Goal: Task Accomplishment & Management: Use online tool/utility

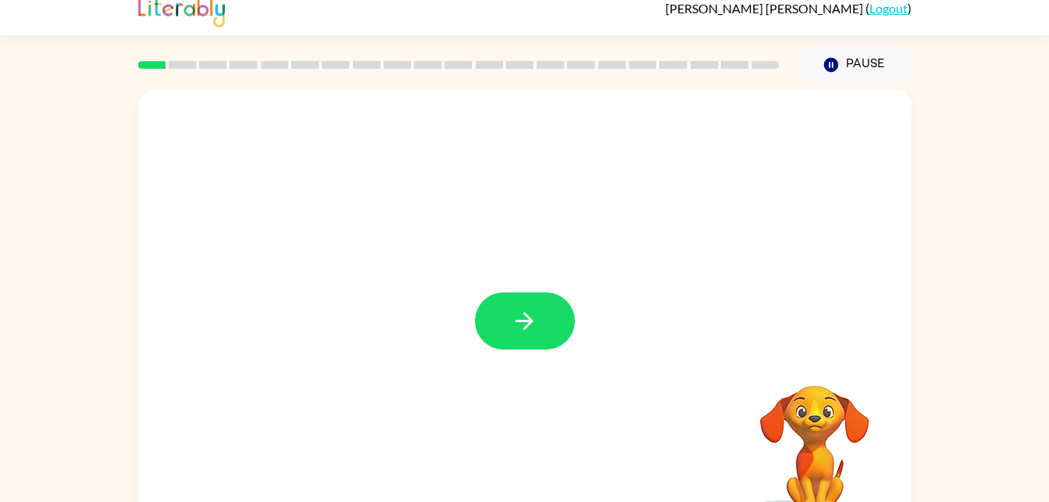
scroll to position [48, 0]
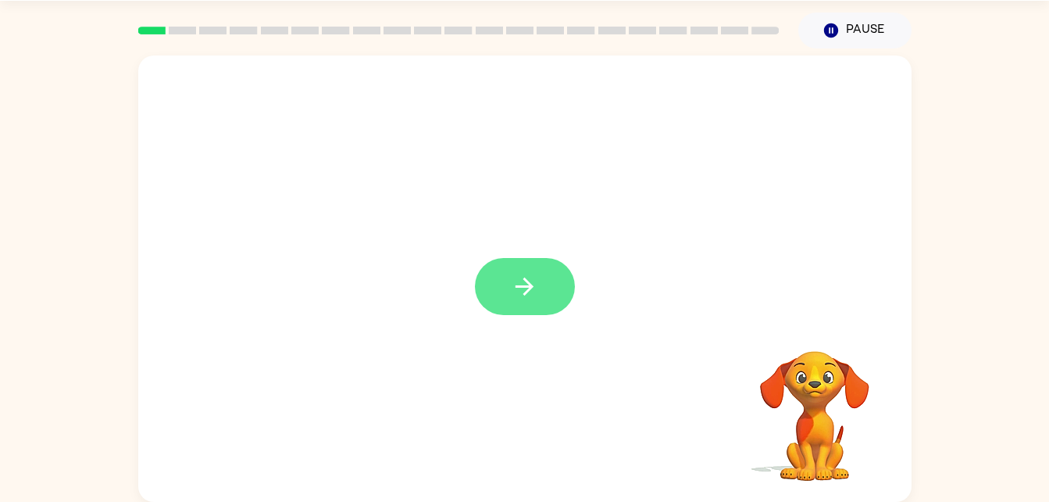
click at [535, 286] on icon "button" at bounding box center [524, 286] width 27 height 27
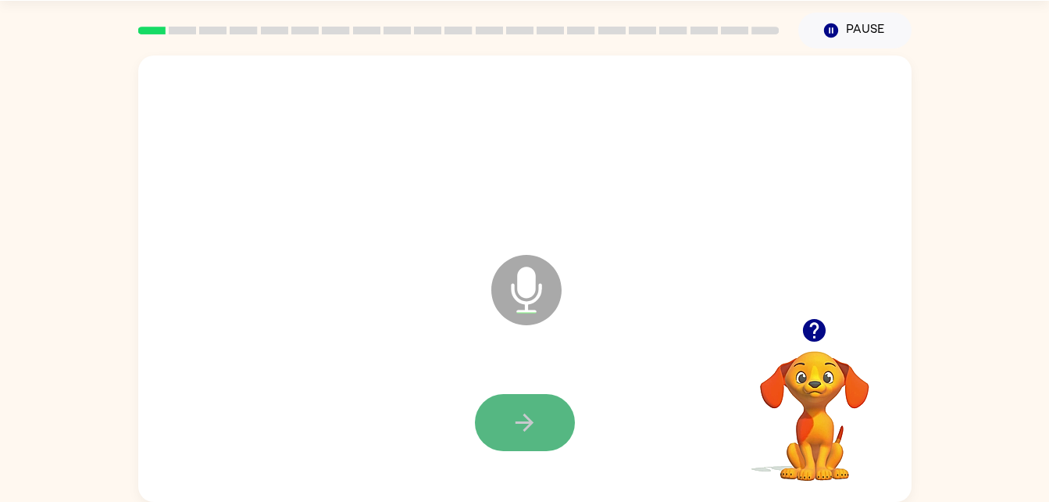
click at [499, 419] on button "button" at bounding box center [525, 422] width 100 height 57
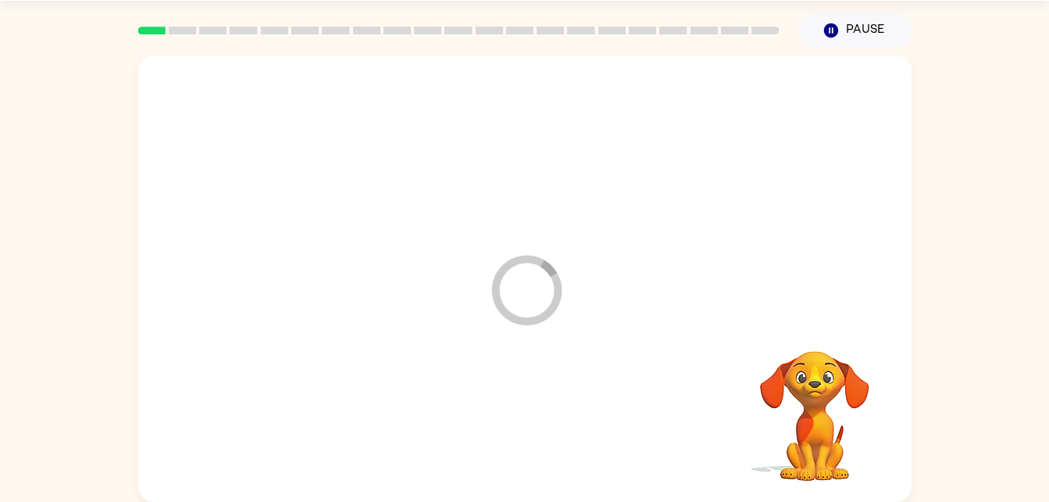
click at [509, 419] on div at bounding box center [525, 423] width 742 height 128
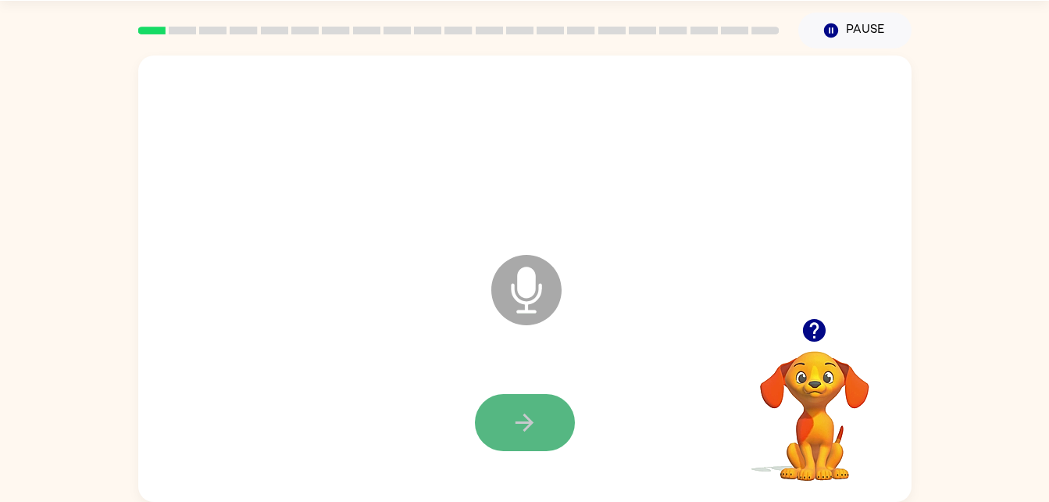
click at [534, 414] on icon "button" at bounding box center [524, 422] width 27 height 27
click at [530, 409] on icon "button" at bounding box center [524, 422] width 27 height 27
click at [518, 409] on icon "button" at bounding box center [524, 422] width 27 height 27
click at [512, 414] on icon "button" at bounding box center [524, 422] width 27 height 27
click at [525, 418] on icon "button" at bounding box center [524, 422] width 27 height 27
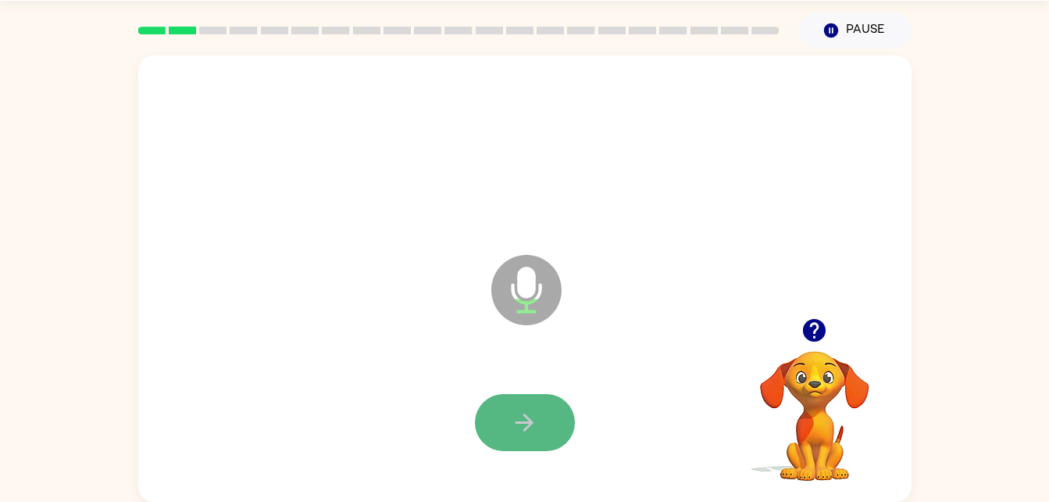
click at [527, 422] on icon "button" at bounding box center [525, 422] width 18 height 18
click at [521, 421] on icon "button" at bounding box center [525, 422] width 18 height 18
drag, startPoint x: 529, startPoint y: 419, endPoint x: 528, endPoint y: 428, distance: 9.4
click at [528, 428] on icon "button" at bounding box center [524, 422] width 27 height 27
click at [538, 406] on button "button" at bounding box center [525, 422] width 100 height 57
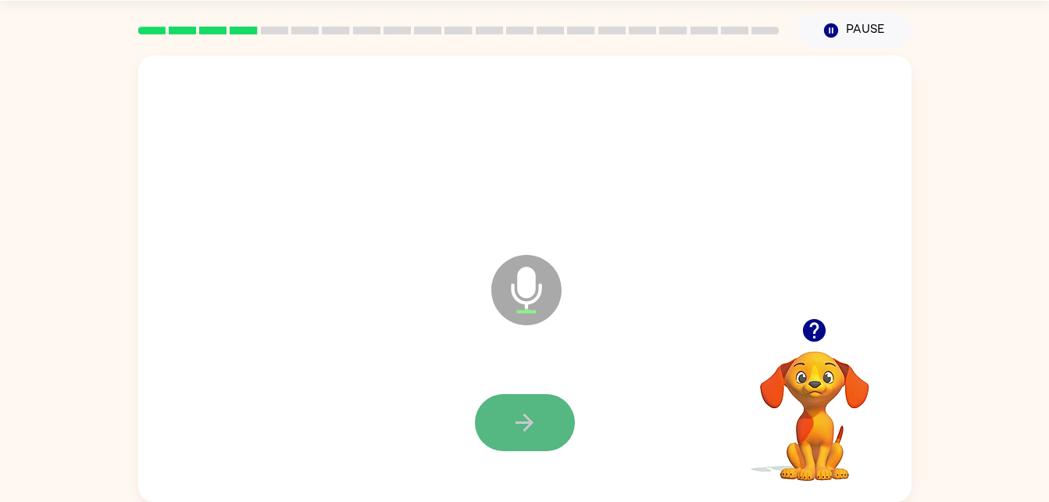
click at [530, 416] on icon "button" at bounding box center [524, 422] width 27 height 27
click at [523, 407] on button "button" at bounding box center [525, 422] width 100 height 57
click at [541, 404] on button "button" at bounding box center [525, 422] width 100 height 57
click at [527, 409] on icon "button" at bounding box center [524, 422] width 27 height 27
drag, startPoint x: 541, startPoint y: 405, endPoint x: 511, endPoint y: 416, distance: 31.6
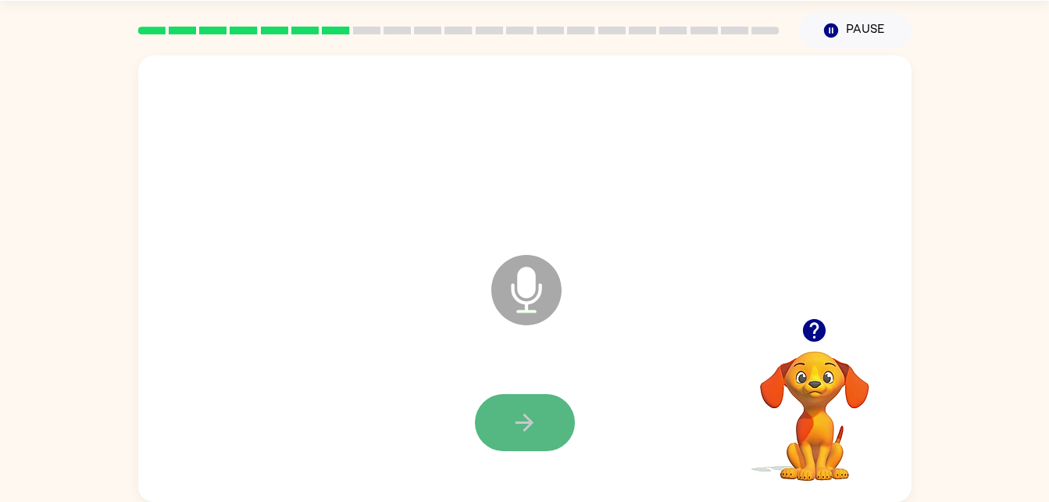
click at [511, 416] on icon "button" at bounding box center [524, 422] width 27 height 27
click at [509, 408] on button "button" at bounding box center [525, 422] width 100 height 57
click at [529, 415] on icon "button" at bounding box center [524, 422] width 27 height 27
click at [482, 416] on button "button" at bounding box center [525, 422] width 100 height 57
click at [526, 405] on button "button" at bounding box center [525, 422] width 100 height 57
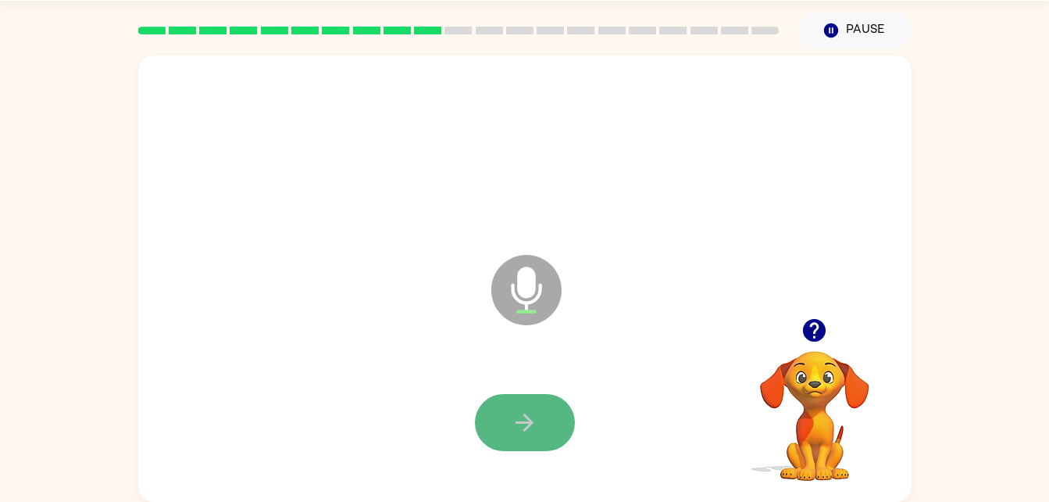
click at [533, 416] on icon "button" at bounding box center [524, 422] width 27 height 27
click at [537, 410] on icon "button" at bounding box center [524, 422] width 27 height 27
click at [546, 405] on button "button" at bounding box center [525, 422] width 100 height 57
click at [534, 417] on icon "button" at bounding box center [524, 422] width 27 height 27
click at [534, 409] on icon "button" at bounding box center [524, 422] width 27 height 27
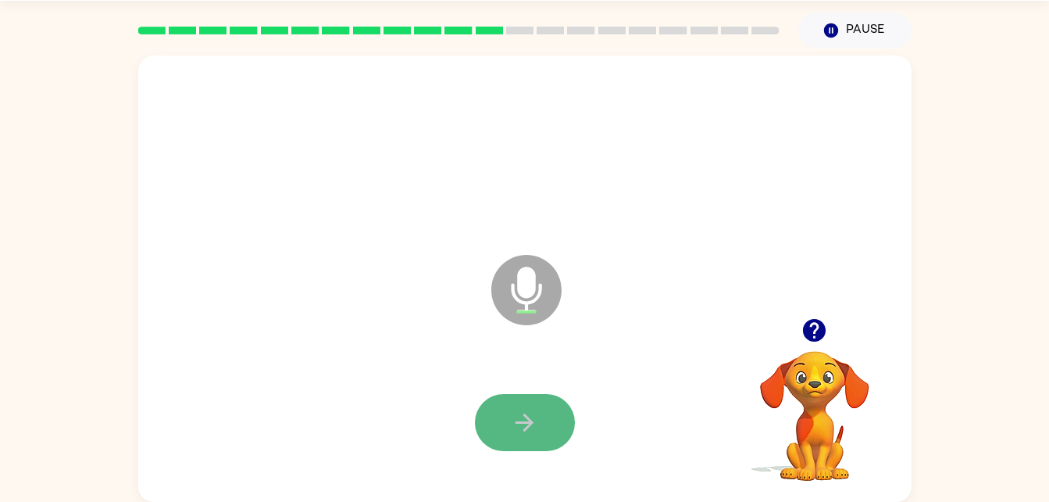
click at [512, 405] on button "button" at bounding box center [525, 422] width 100 height 57
click at [512, 407] on button "button" at bounding box center [525, 422] width 100 height 57
click at [529, 419] on icon "button" at bounding box center [525, 422] width 18 height 18
click at [655, 407] on div at bounding box center [525, 423] width 742 height 128
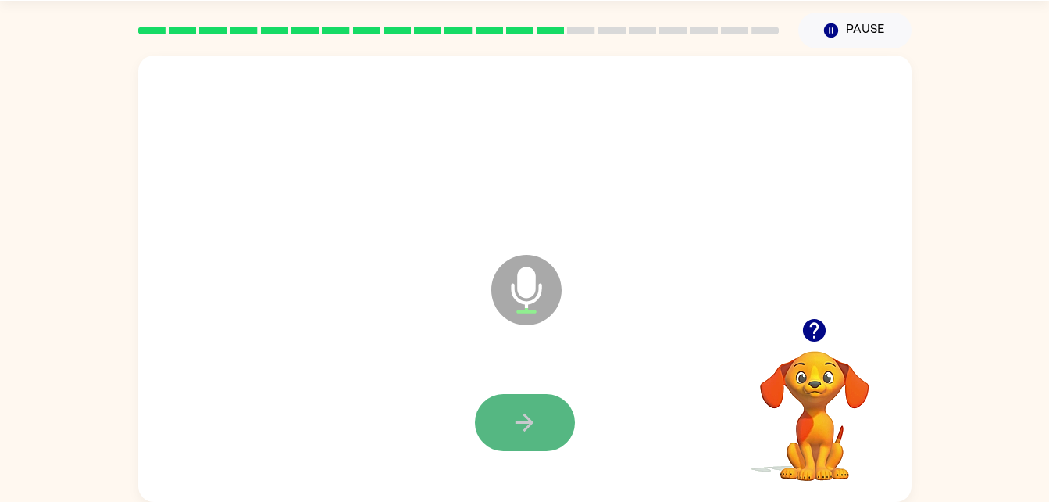
click at [521, 411] on icon "button" at bounding box center [524, 422] width 27 height 27
click at [523, 410] on icon "button" at bounding box center [524, 422] width 27 height 27
click at [533, 406] on button "button" at bounding box center [525, 422] width 100 height 57
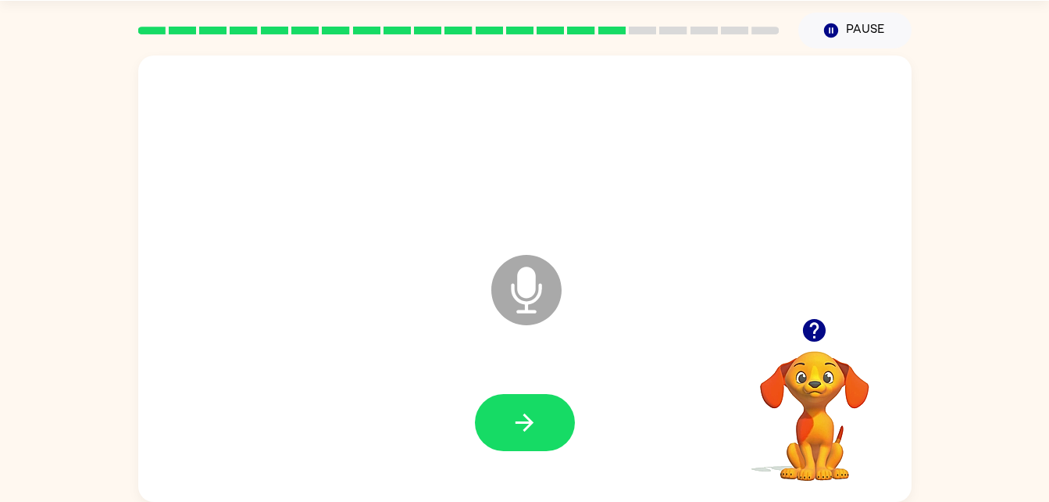
click at [806, 359] on video "Your browser must support playing .mp4 files to use Literably. Please try using…" at bounding box center [815, 405] width 156 height 156
click at [801, 334] on icon "button" at bounding box center [814, 329] width 27 height 27
click at [523, 422] on icon "button" at bounding box center [525, 422] width 18 height 18
click at [544, 447] on button "button" at bounding box center [525, 422] width 100 height 57
click at [528, 410] on icon "button" at bounding box center [524, 422] width 27 height 27
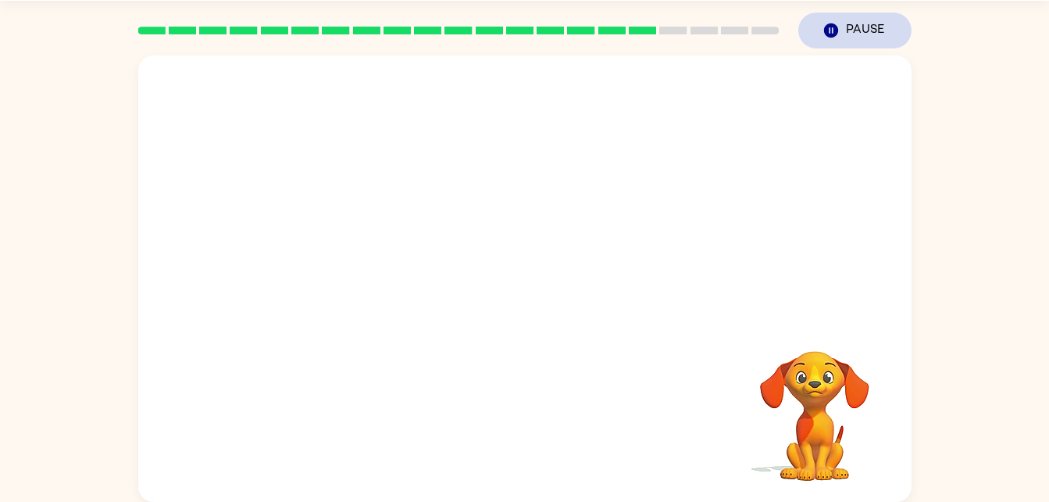
click at [841, 33] on button "Pause Pause" at bounding box center [854, 30] width 113 height 36
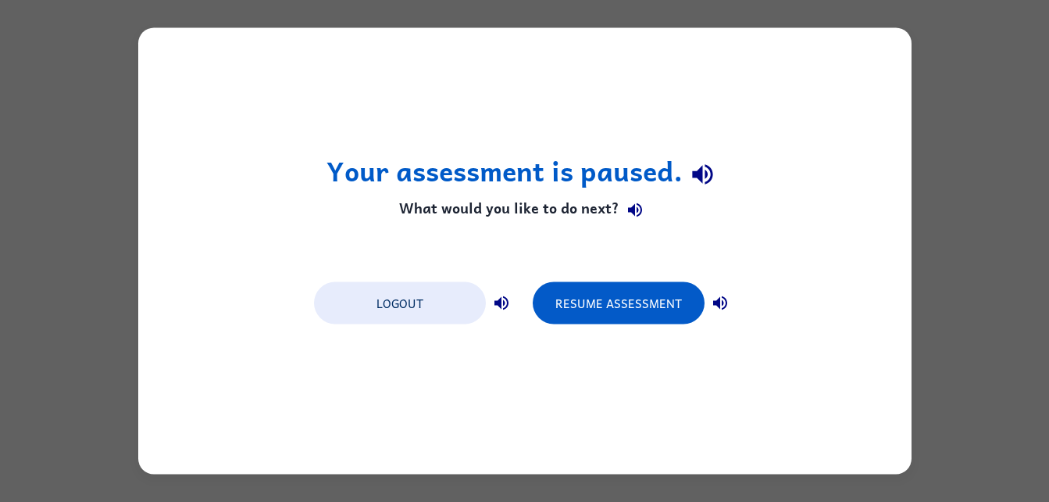
scroll to position [0, 0]
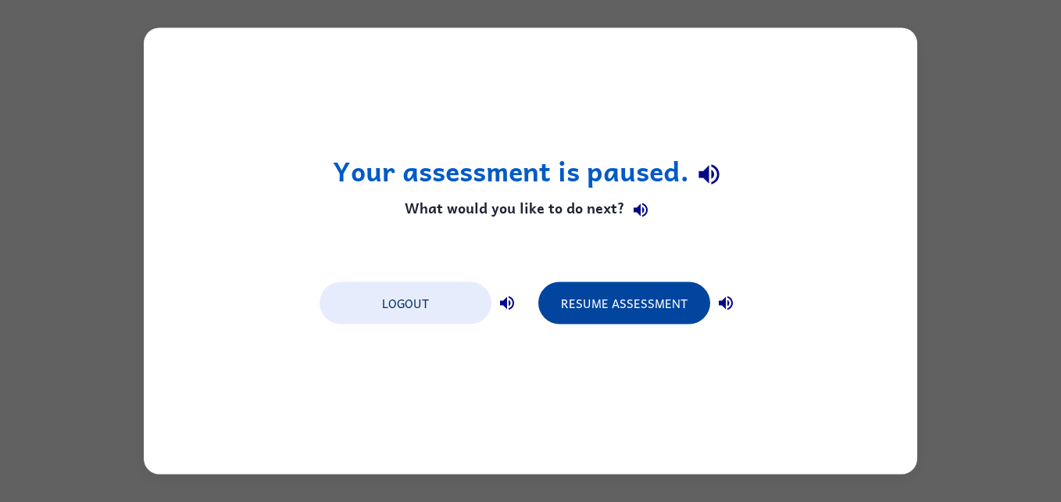
click at [643, 302] on button "Resume Assessment" at bounding box center [624, 303] width 172 height 42
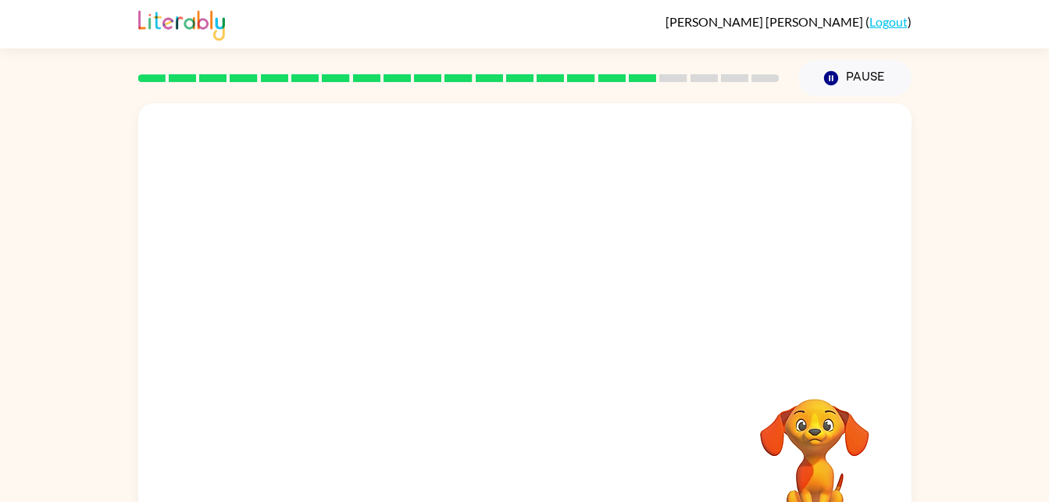
drag, startPoint x: 643, startPoint y: 302, endPoint x: 649, endPoint y: 390, distance: 87.7
click at [649, 390] on div at bounding box center [524, 326] width 773 height 446
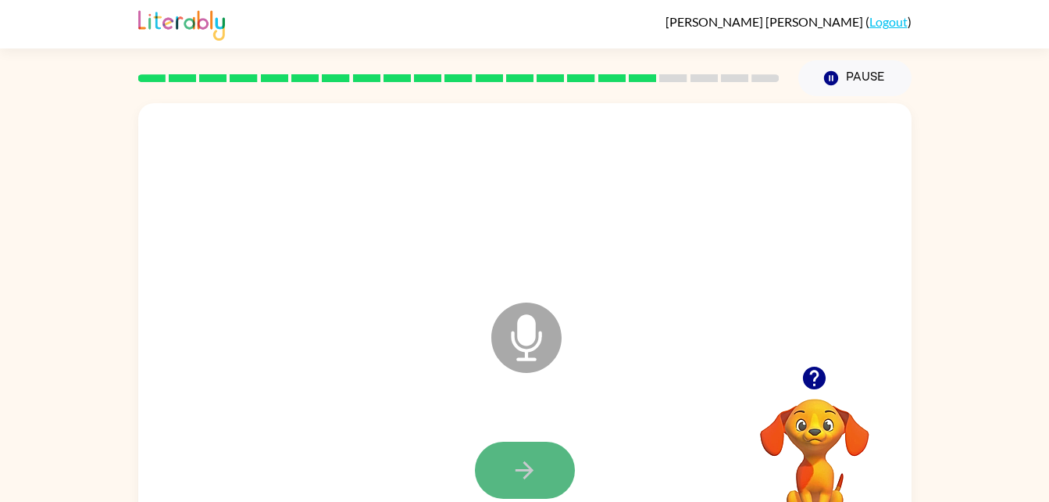
drag, startPoint x: 555, startPoint y: 468, endPoint x: 517, endPoint y: 455, distance: 40.5
drag, startPoint x: 517, startPoint y: 455, endPoint x: 503, endPoint y: 464, distance: 16.9
click at [503, 464] on button "button" at bounding box center [525, 469] width 100 height 57
